Goal: Information Seeking & Learning: Learn about a topic

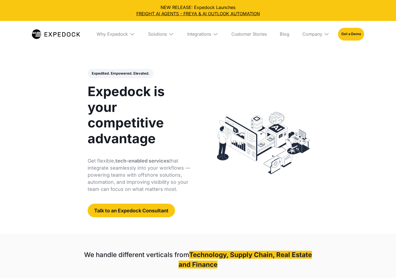
select select
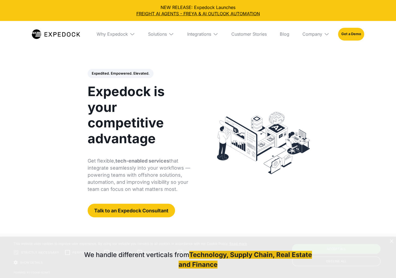
click at [173, 33] on img at bounding box center [171, 33] width 5 height 5
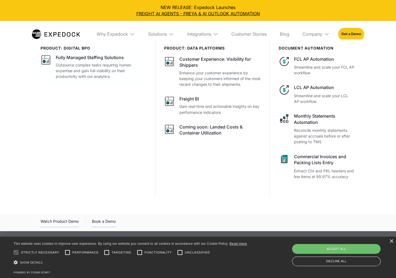
click at [119, 59] on div "Fully Managed Staffing Solutions" at bounding box center [90, 57] width 68 height 6
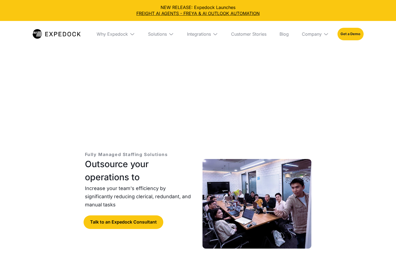
select select
